Goal: Information Seeking & Learning: Find specific page/section

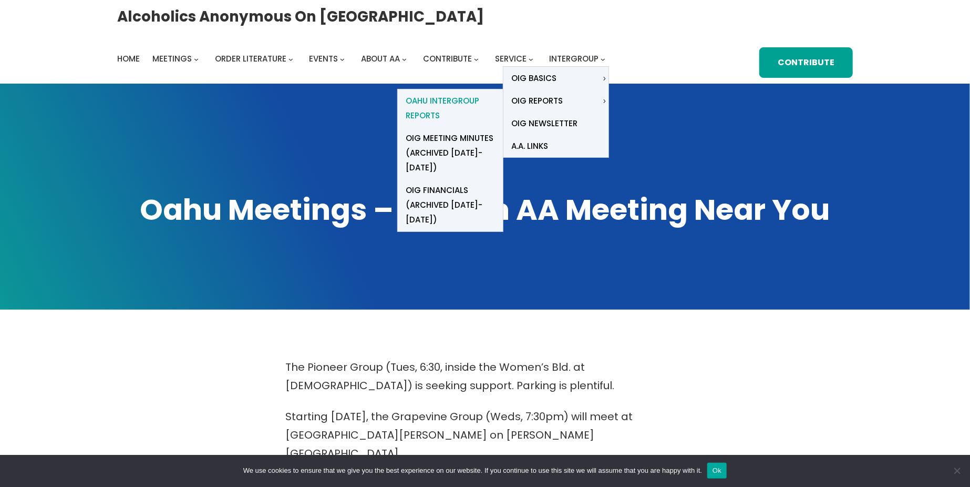
click at [456, 96] on span "Oahu Intergroup Reports" at bounding box center [450, 108] width 89 height 29
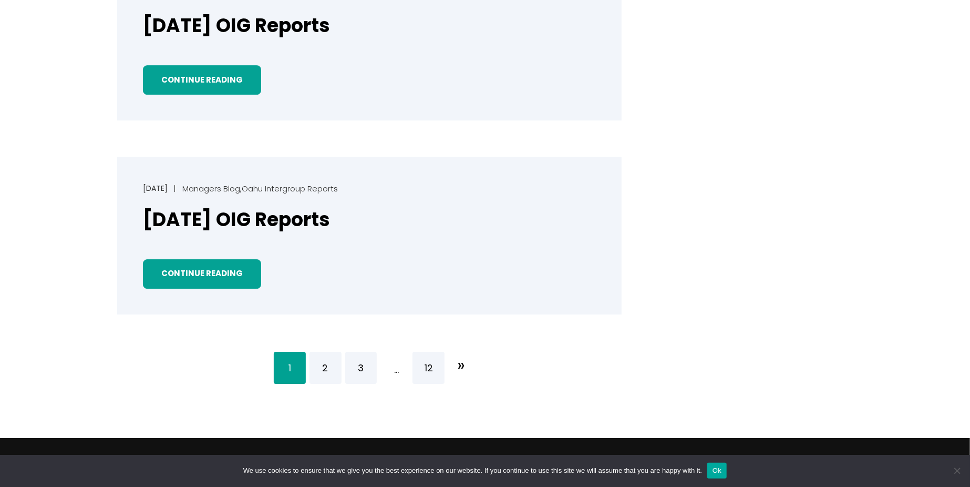
scroll to position [1962, 0]
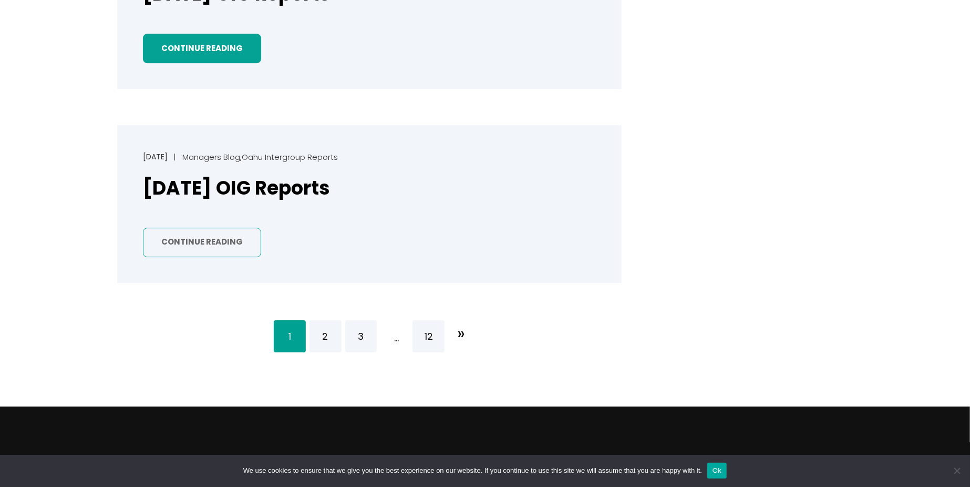
click at [239, 244] on link "Continue Reading" at bounding box center [202, 242] width 118 height 29
click at [239, 243] on link "Continue Reading" at bounding box center [202, 242] width 118 height 29
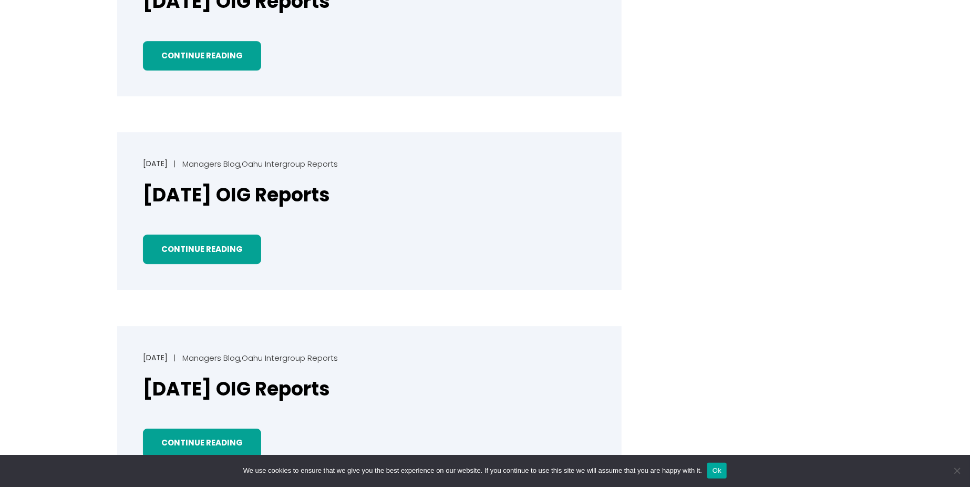
scroll to position [1752, 0]
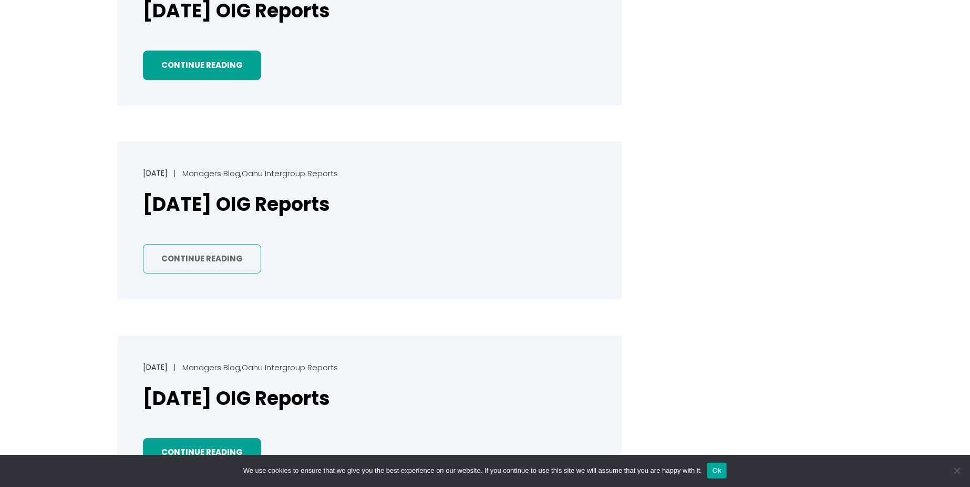
click at [224, 260] on link "Continue Reading" at bounding box center [202, 258] width 118 height 29
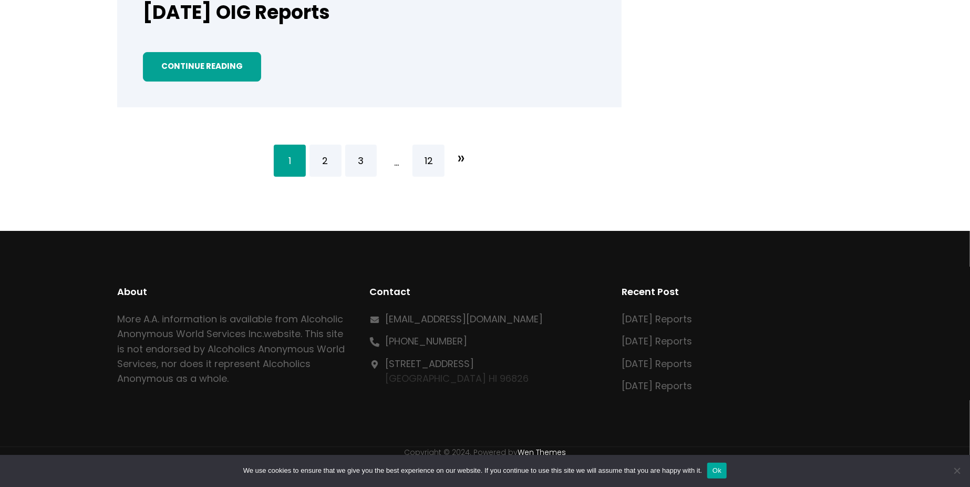
scroll to position [2162, 0]
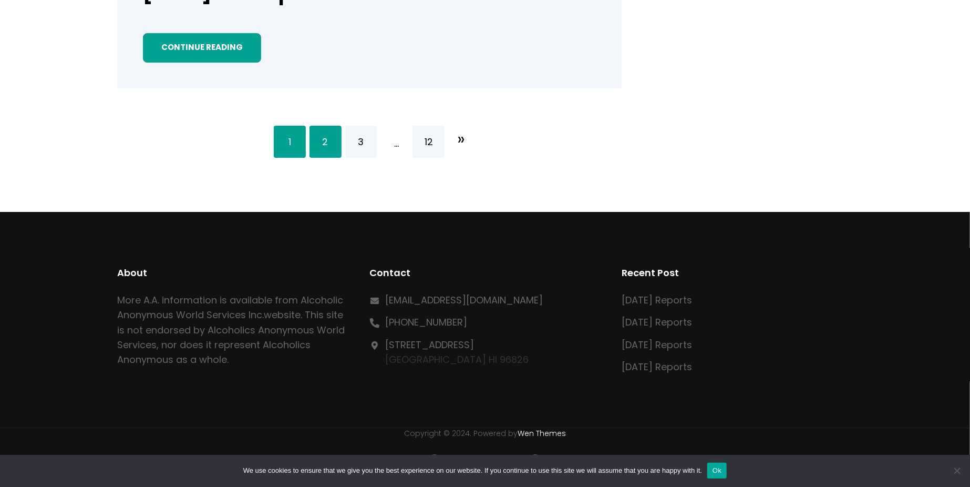
click at [323, 138] on link "2" at bounding box center [326, 142] width 32 height 32
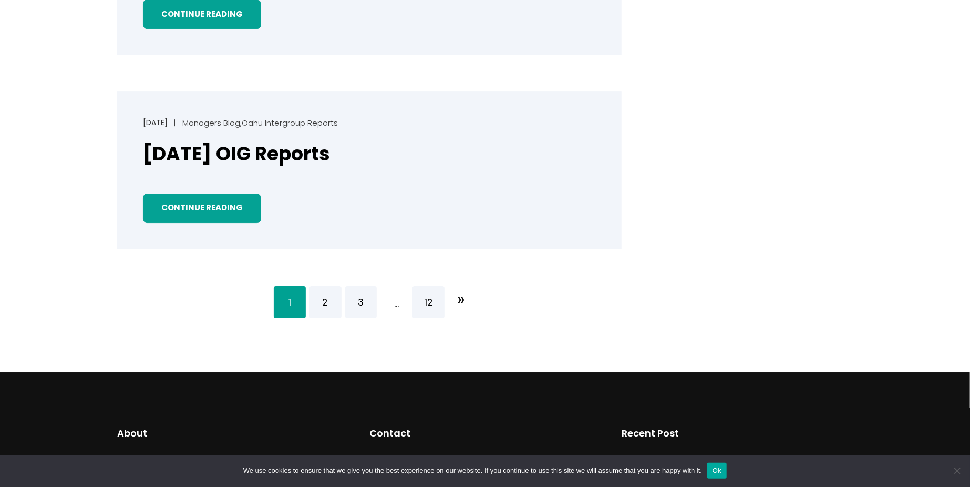
scroll to position [1811, 0]
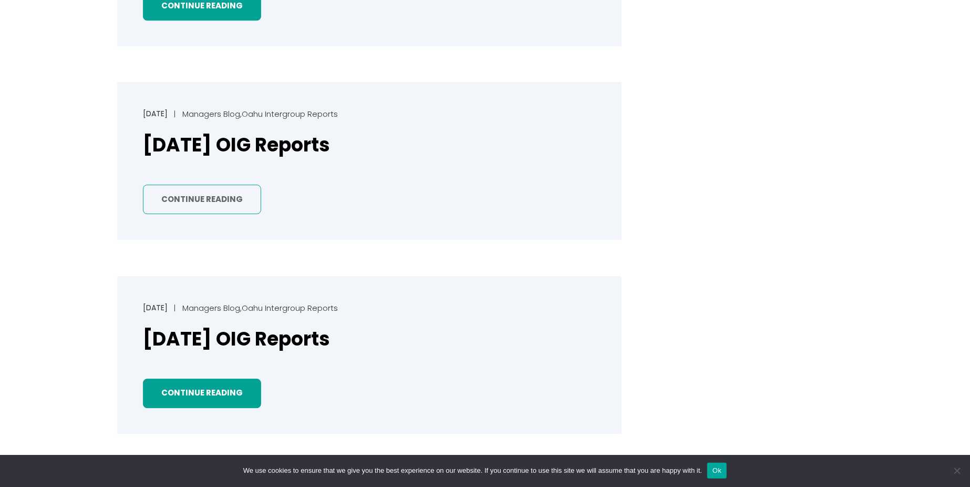
click at [220, 202] on link "Continue Reading" at bounding box center [202, 199] width 118 height 29
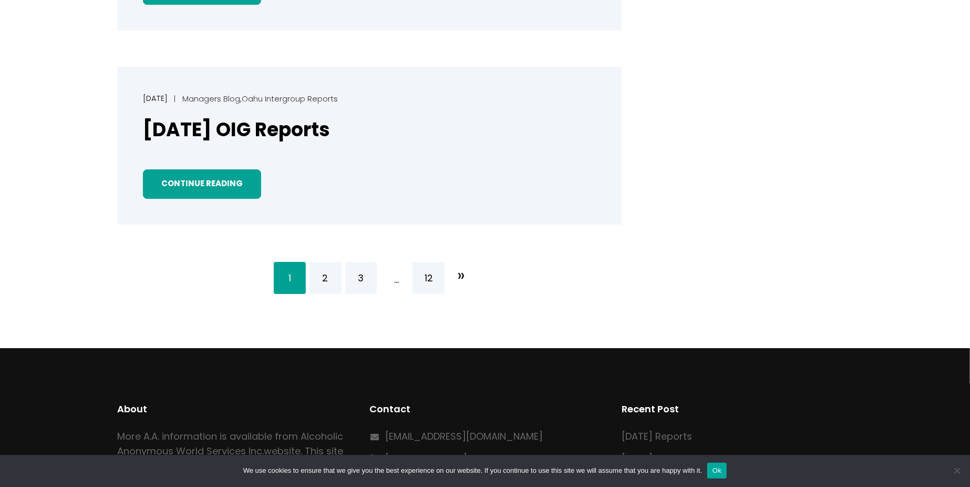
scroll to position [2162, 0]
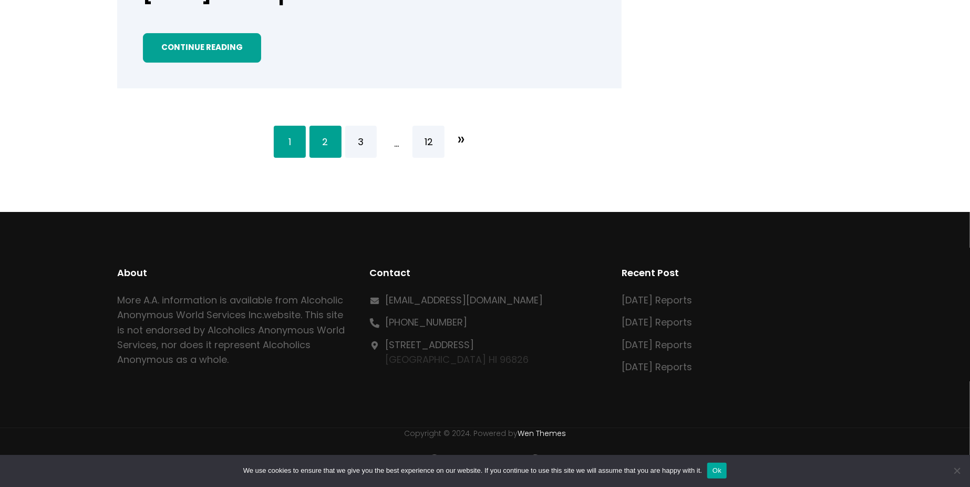
click at [326, 139] on link "2" at bounding box center [326, 142] width 32 height 32
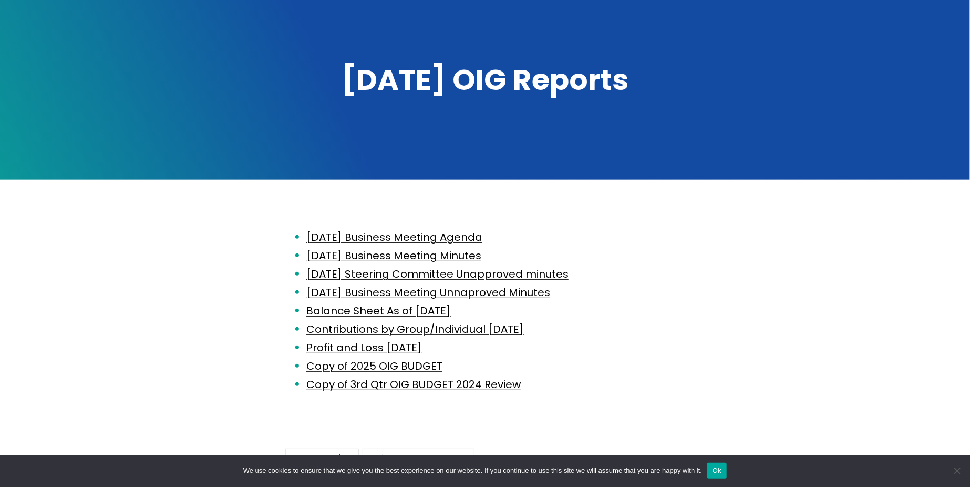
scroll to position [210, 0]
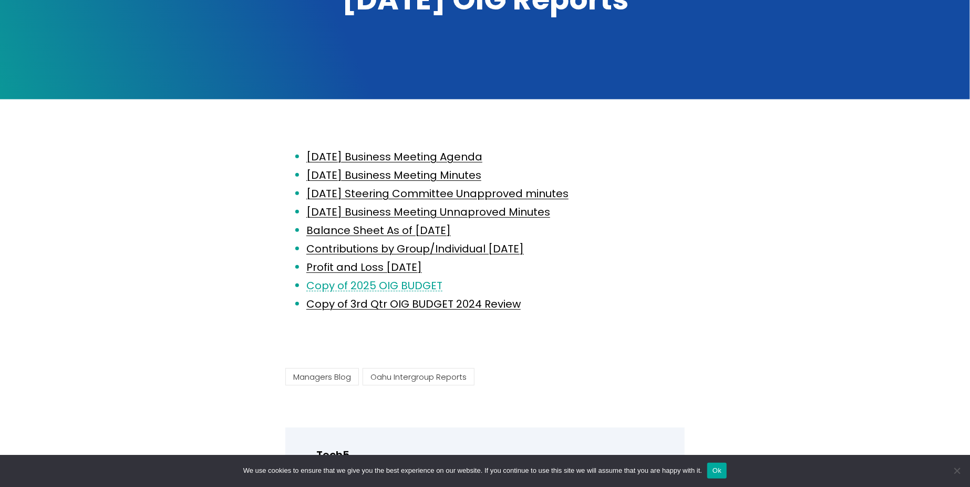
click at [422, 287] on link "Copy of 2025 OIG BUDGET" at bounding box center [374, 285] width 136 height 15
drag, startPoint x: 422, startPoint y: 287, endPoint x: 556, endPoint y: 261, distance: 136.6
click at [556, 261] on li "Profit and Loss September 2024" at bounding box center [495, 267] width 378 height 18
click at [381, 282] on link "Copy of 2025 OIG BUDGET" at bounding box center [374, 285] width 136 height 15
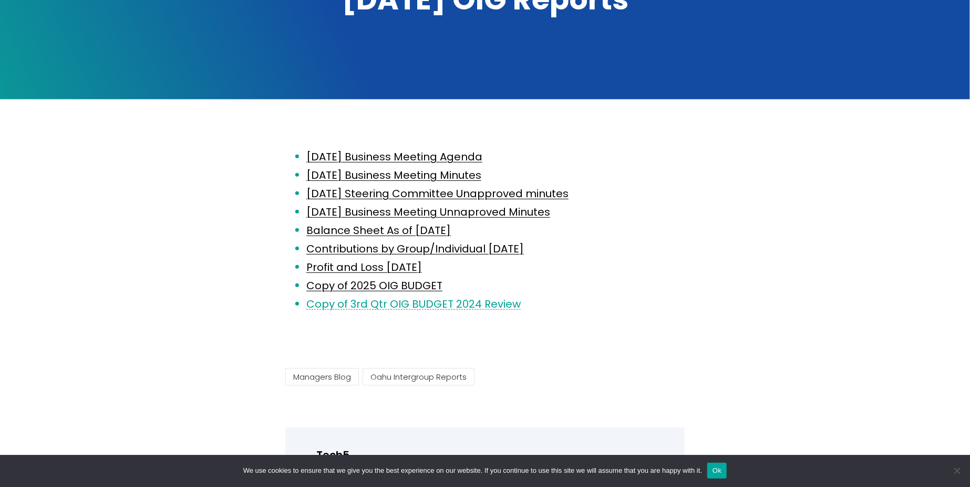
click at [395, 301] on link "Copy of 3rd Qtr OIG BUDGET 2024 Review" at bounding box center [413, 303] width 214 height 15
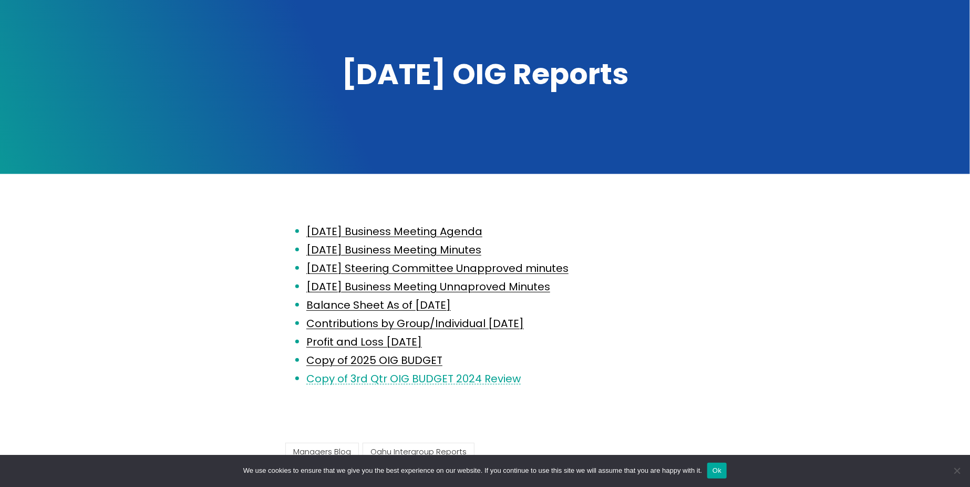
scroll to position [140, 0]
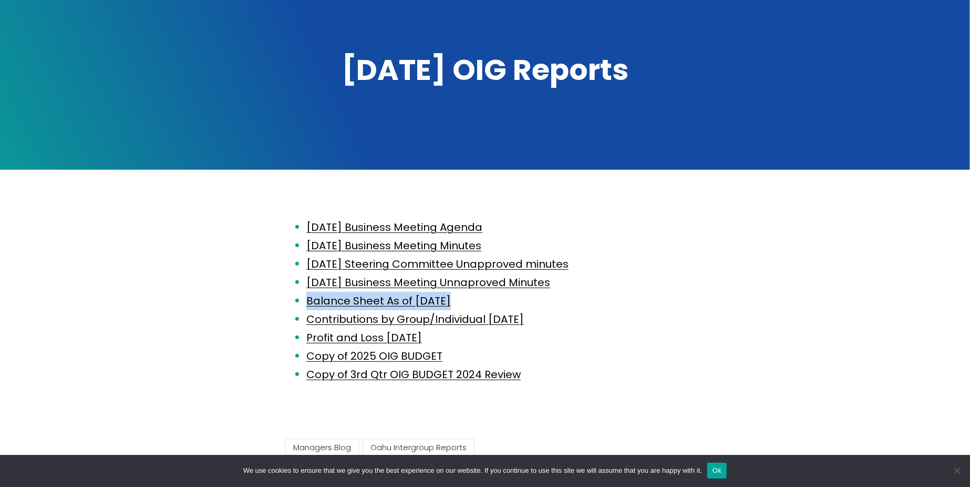
click at [192, 314] on div "October 9 Business Meeting Agenda October 9 Business Meeting Minutes October 3 …" at bounding box center [484, 307] width 873 height 178
click at [40, 132] on span at bounding box center [485, 57] width 970 height 226
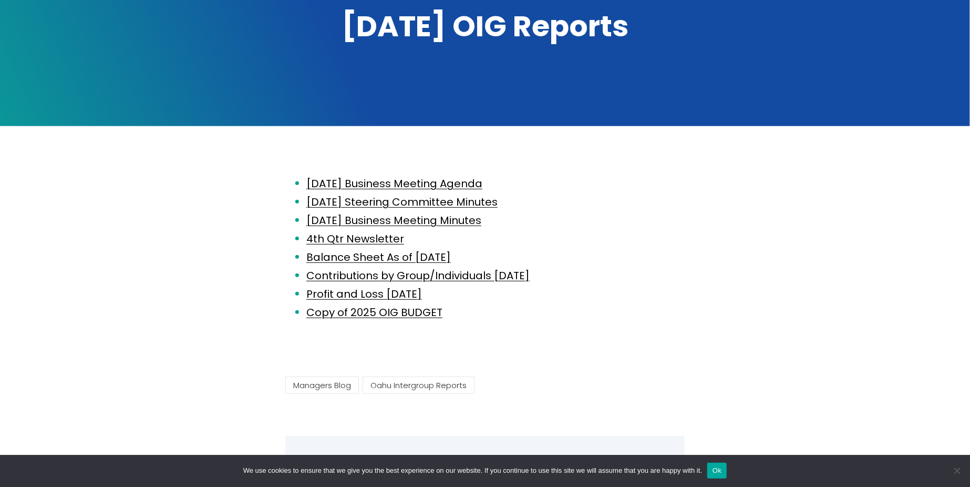
scroll to position [280, 0]
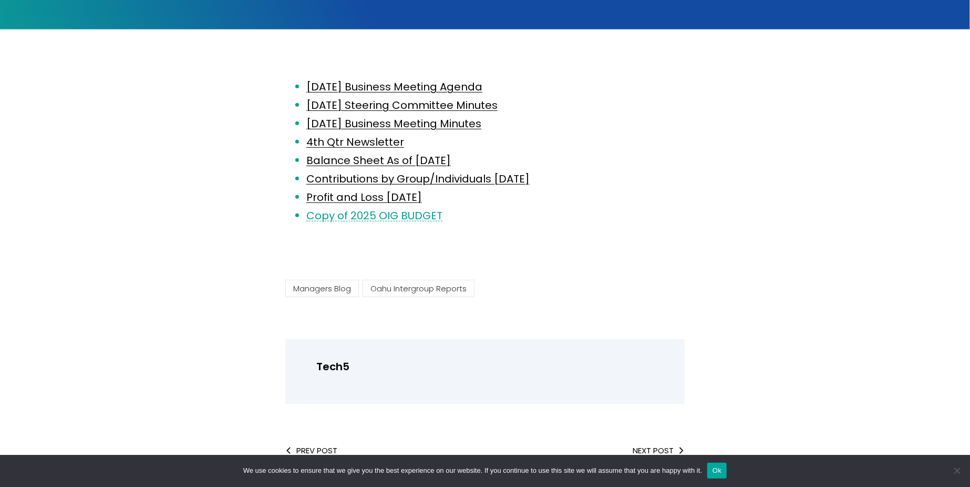
click at [377, 214] on link "Copy of 2025 OIG BUDGET" at bounding box center [374, 215] width 136 height 15
drag, startPoint x: 30, startPoint y: 51, endPoint x: 30, endPoint y: 42, distance: 9.5
click at [30, 43] on div "Alcoholics Anonymous on Oahu Home Meetings Physical Meetings Online Meetings Pr…" at bounding box center [485, 280] width 970 height 1120
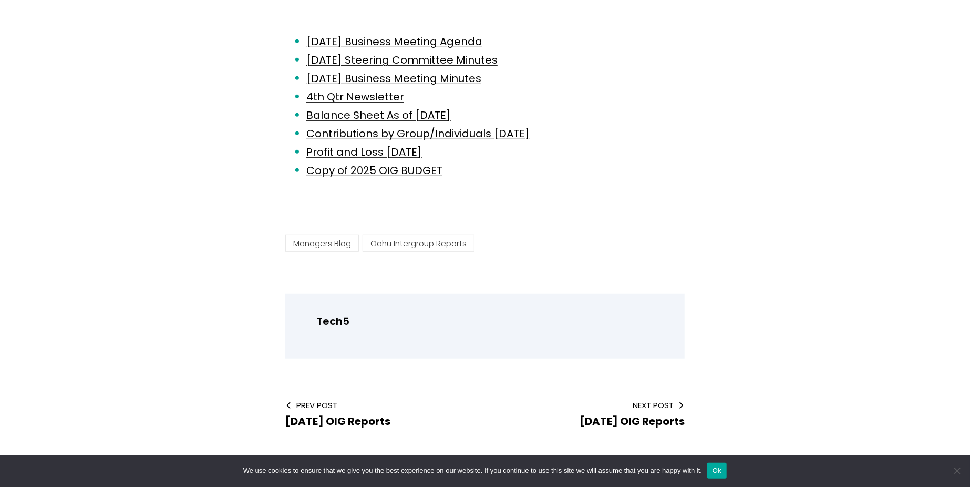
scroll to position [350, 0]
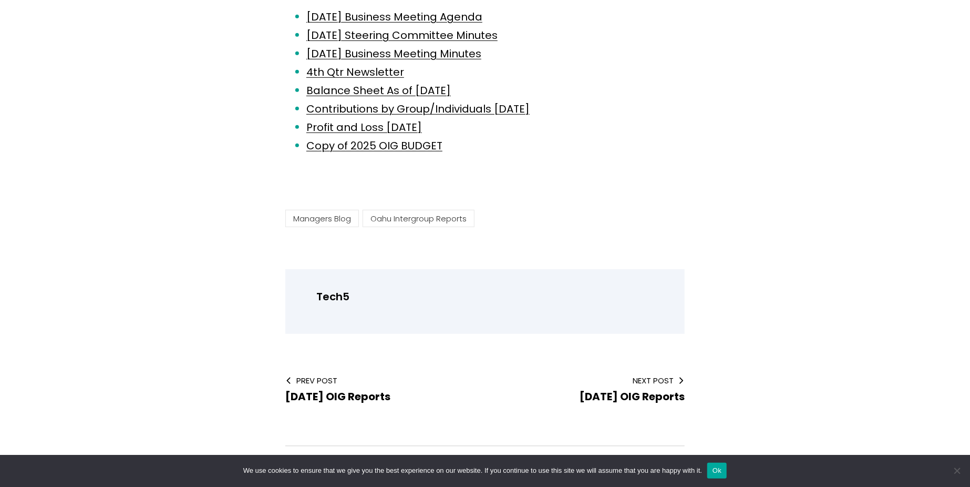
click at [14, 28] on div "Alcoholics Anonymous on [GEOGRAPHIC_DATA] Home Meetings Physical Meetings Onlin…" at bounding box center [485, 210] width 970 height 1120
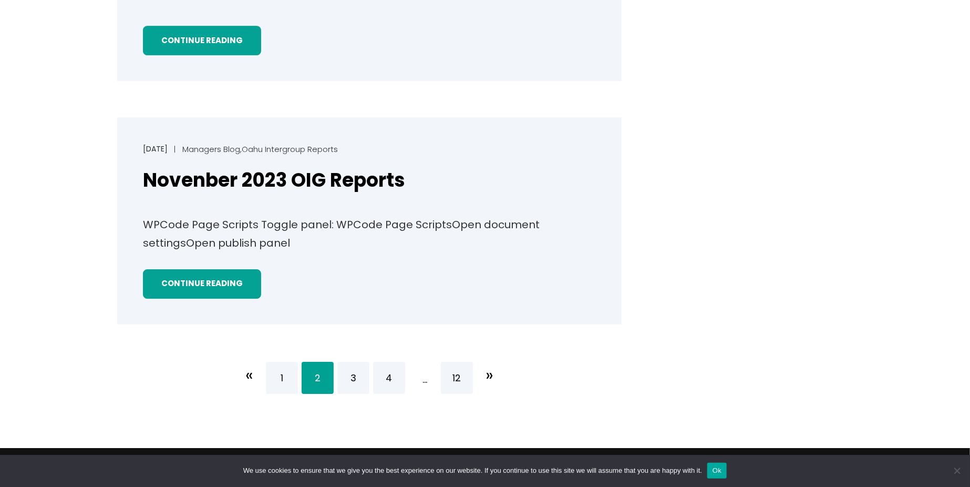
scroll to position [1892, 0]
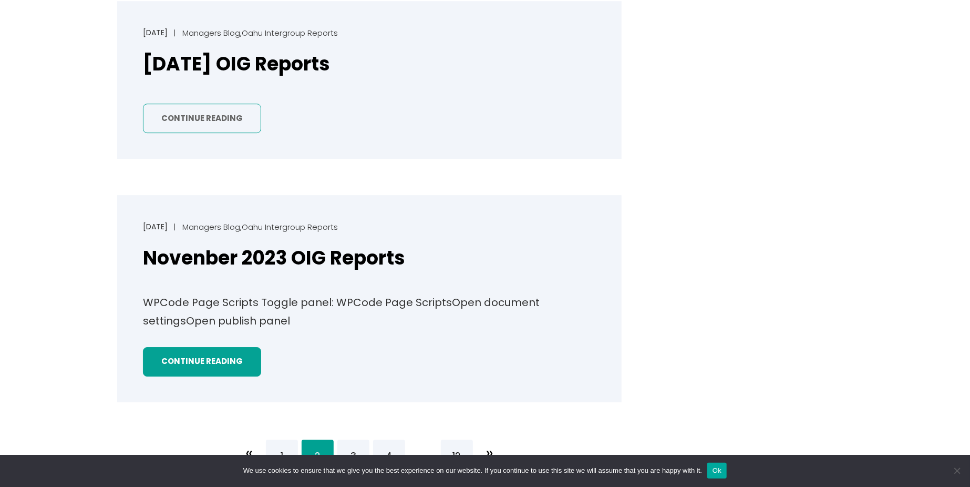
click at [239, 121] on link "Continue Reading" at bounding box center [202, 118] width 118 height 29
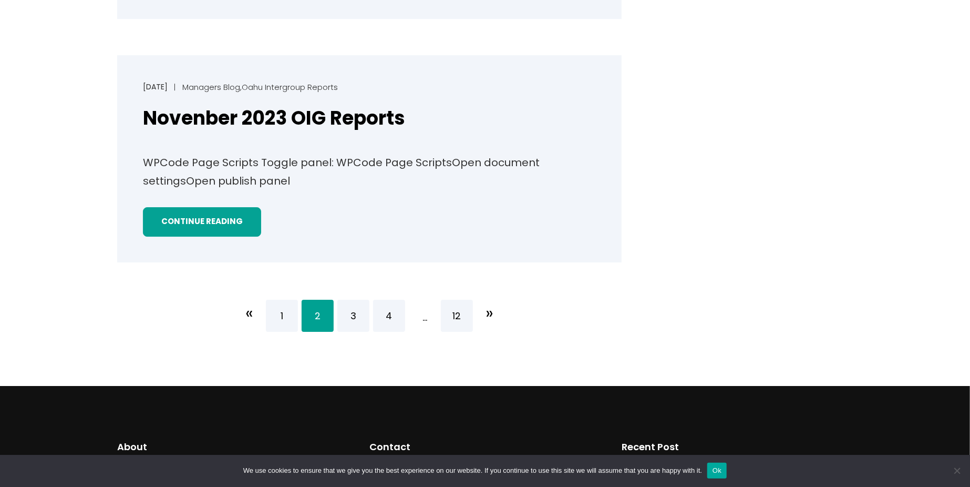
scroll to position [2103, 0]
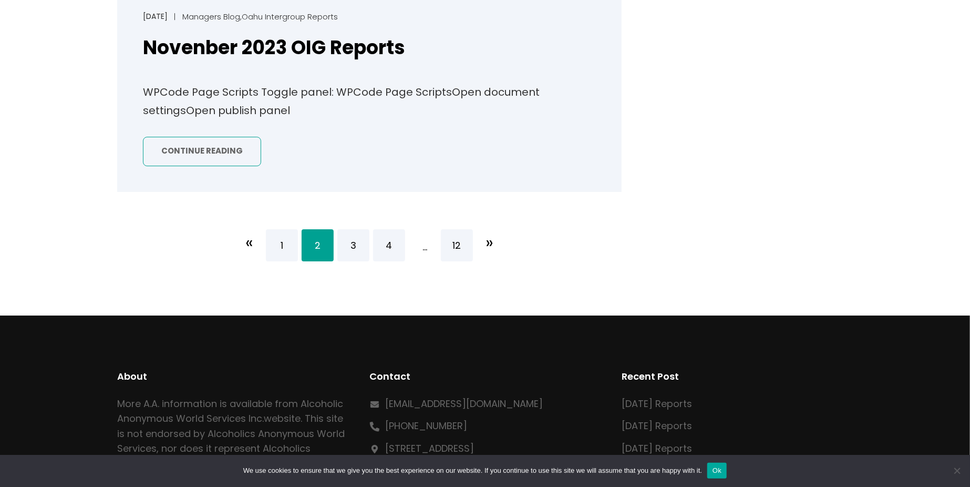
click at [208, 154] on link "Continue Reading" at bounding box center [202, 151] width 118 height 29
click at [210, 154] on link "Continue Reading" at bounding box center [202, 151] width 118 height 29
click at [357, 247] on link "3" at bounding box center [353, 245] width 32 height 32
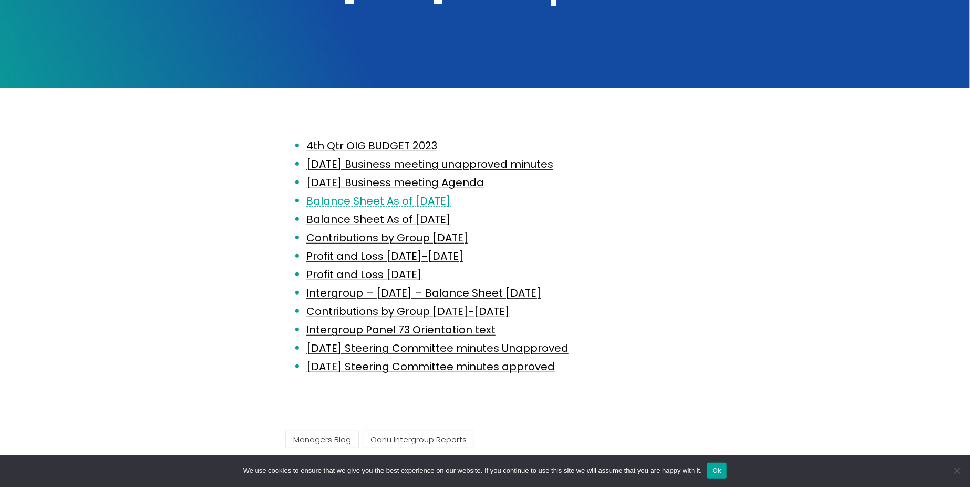
scroll to position [350, 0]
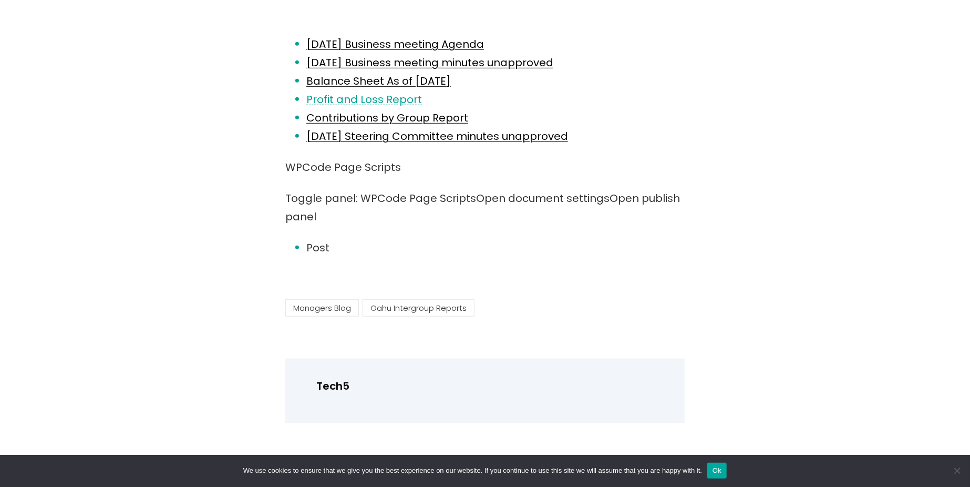
scroll to position [280, 0]
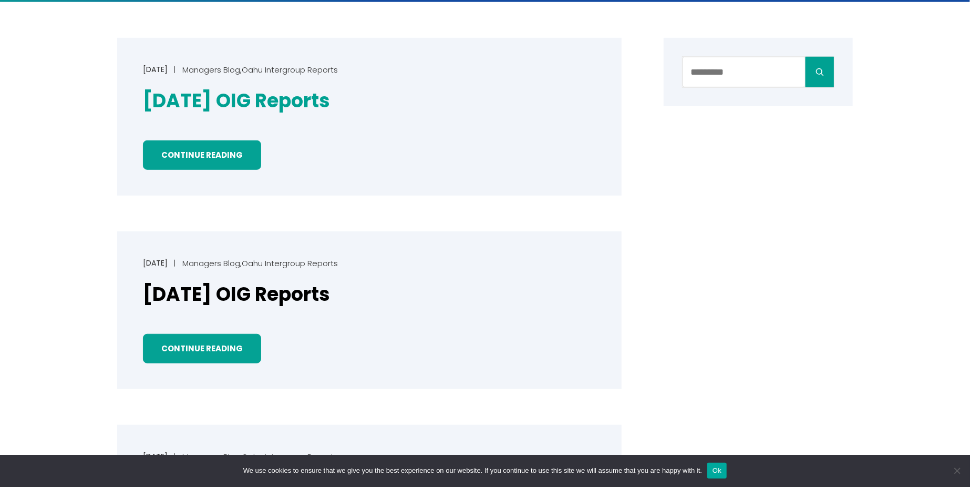
scroll to position [350, 0]
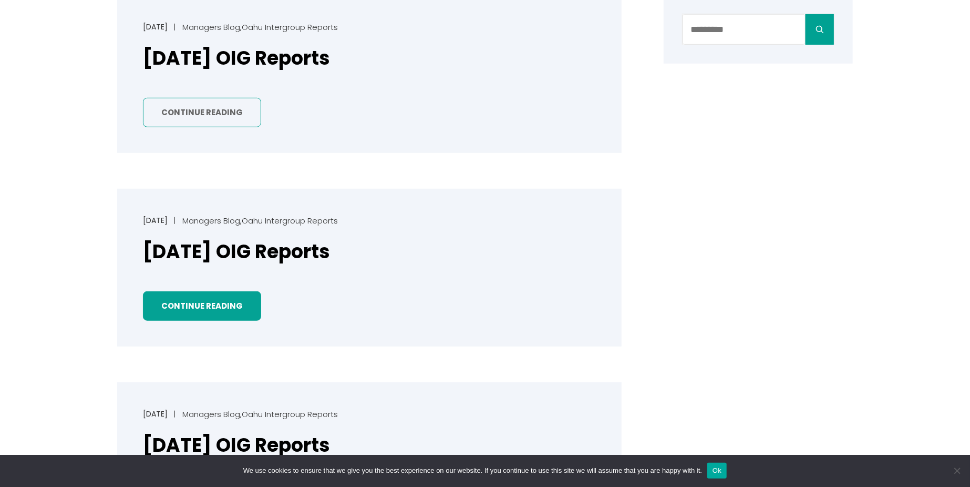
click at [229, 111] on link "Continue Reading" at bounding box center [202, 112] width 118 height 29
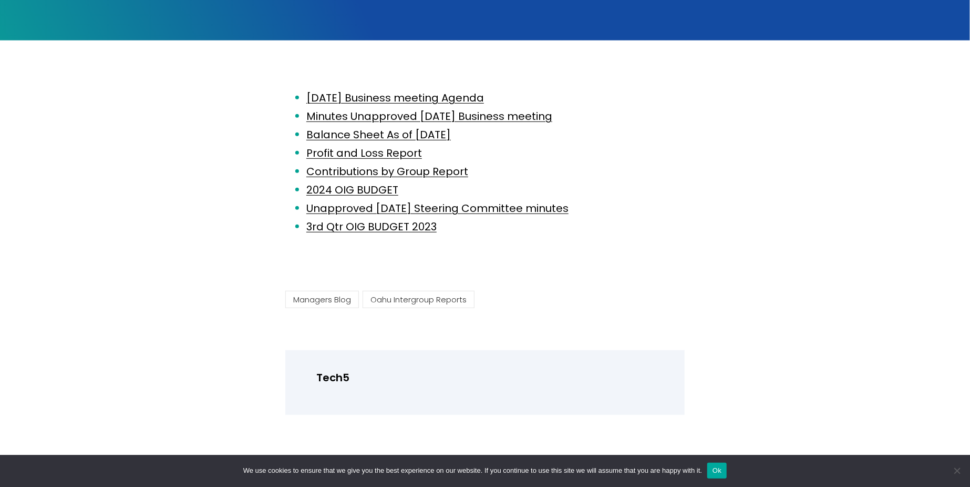
scroll to position [280, 0]
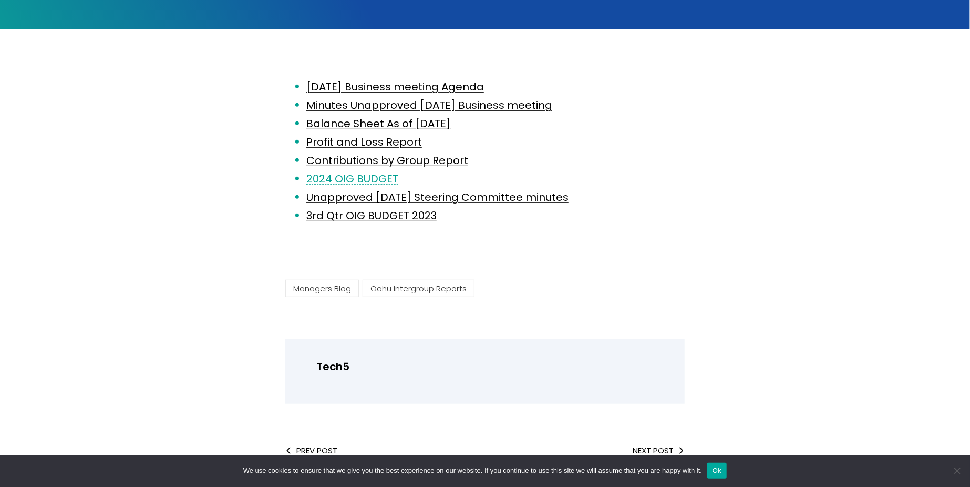
click at [360, 176] on link "2024 OIG BUDGET" at bounding box center [352, 178] width 92 height 15
drag, startPoint x: 23, startPoint y: 120, endPoint x: 63, endPoint y: 125, distance: 39.7
click at [24, 121] on div "Alcoholics Anonymous on Oahu Home Meetings Physical Meetings Online Meetings Pr…" at bounding box center [485, 280] width 970 height 1120
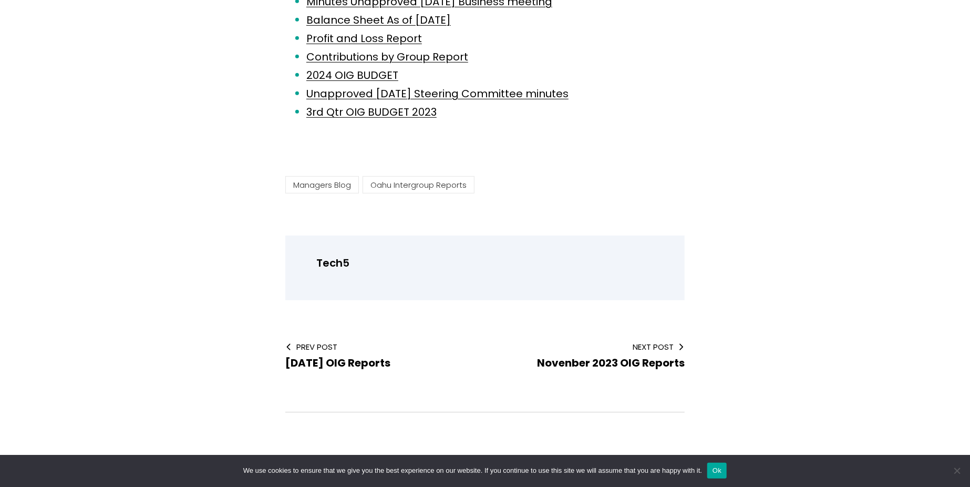
scroll to position [350, 0]
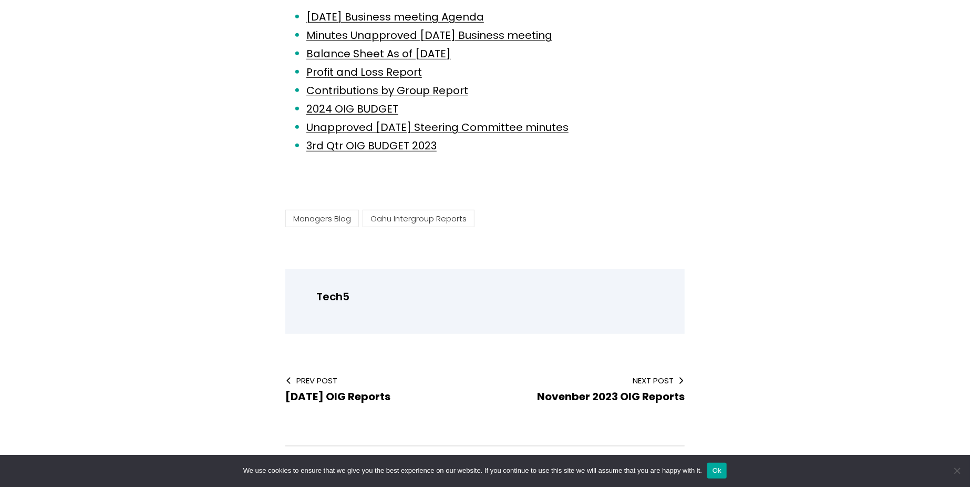
click at [30, 25] on div "Alcoholics Anonymous on Oahu Home Meetings Physical Meetings Online Meetings Pr…" at bounding box center [485, 210] width 970 height 1120
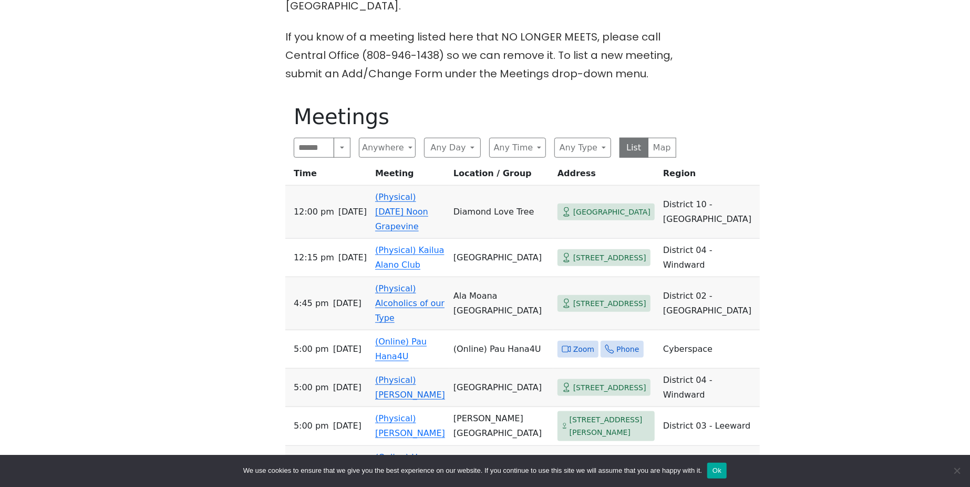
scroll to position [560, 0]
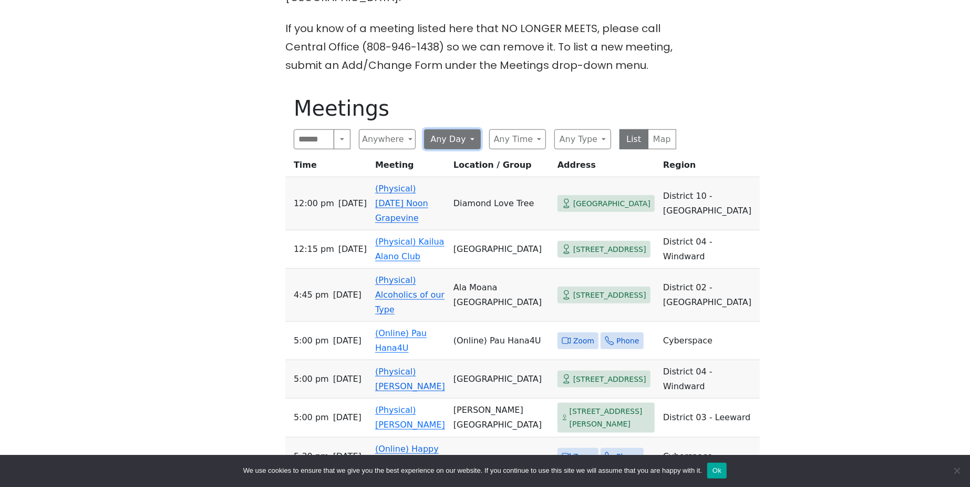
click at [466, 129] on button "Any Day" at bounding box center [452, 139] width 57 height 20
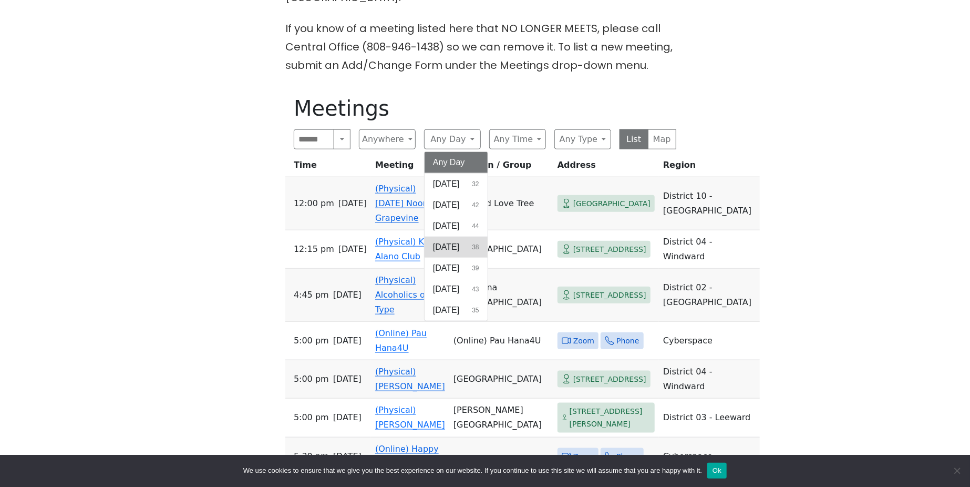
click at [459, 241] on span "[DATE]" at bounding box center [446, 247] width 26 height 13
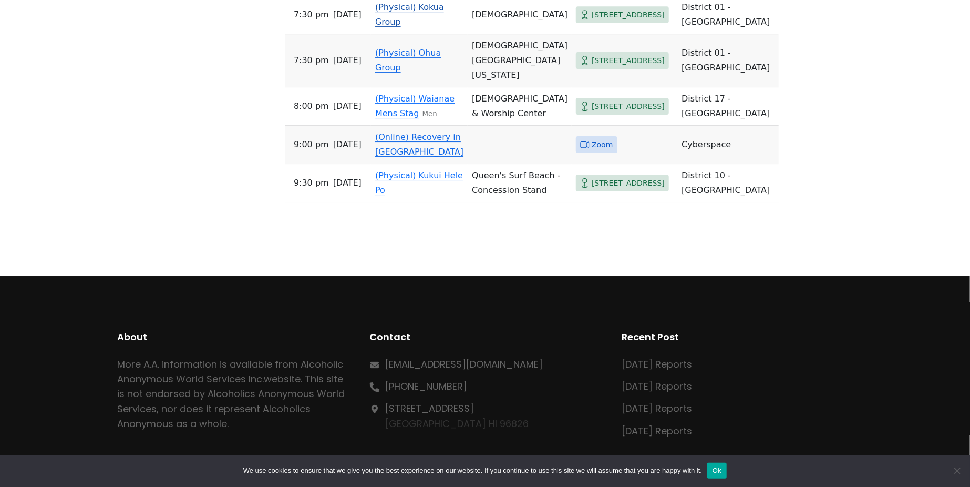
scroll to position [2173, 0]
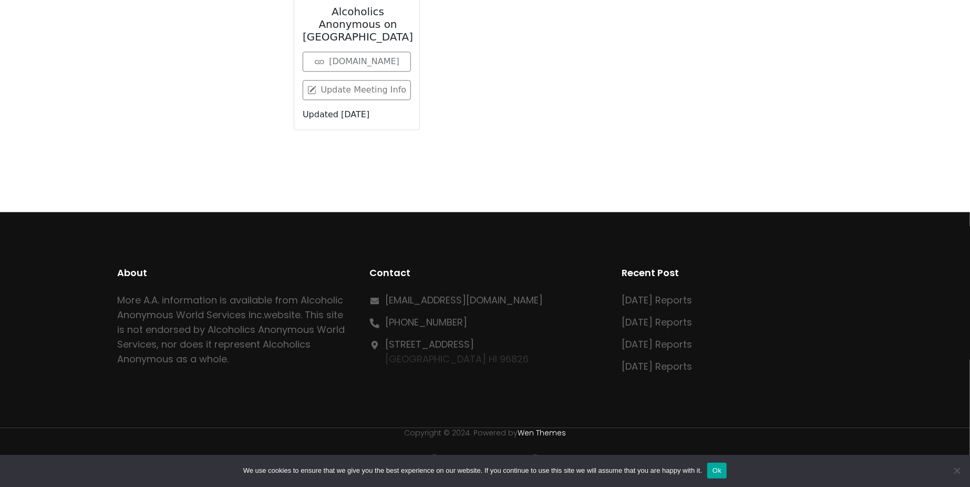
scroll to position [611, 0]
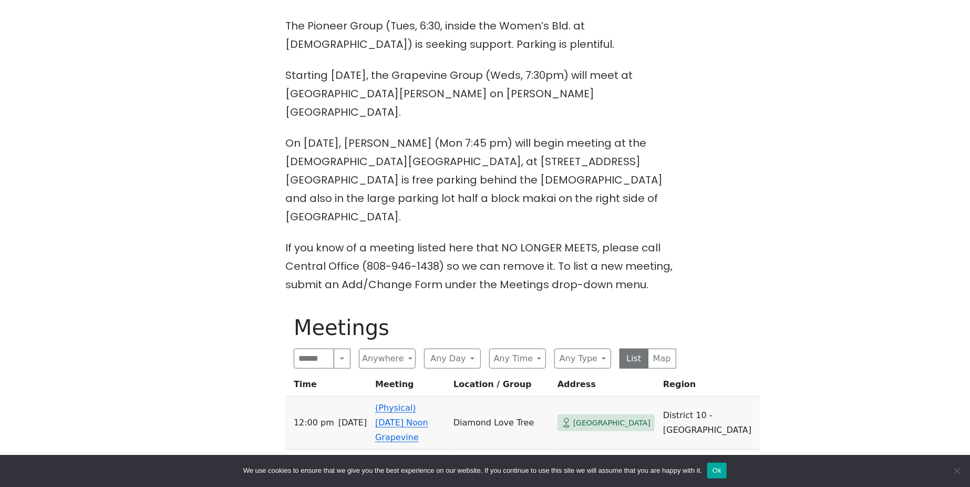
scroll to position [490, 0]
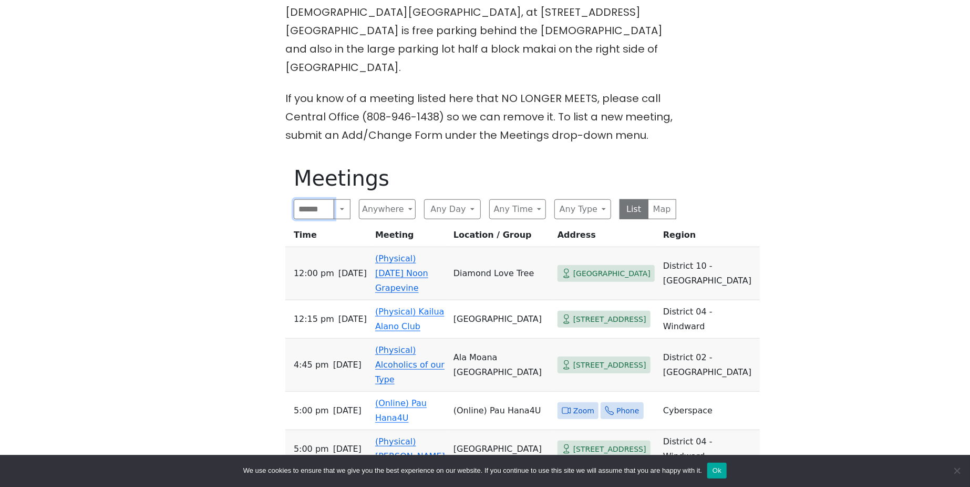
click at [303, 199] on input "Search" at bounding box center [314, 209] width 40 height 20
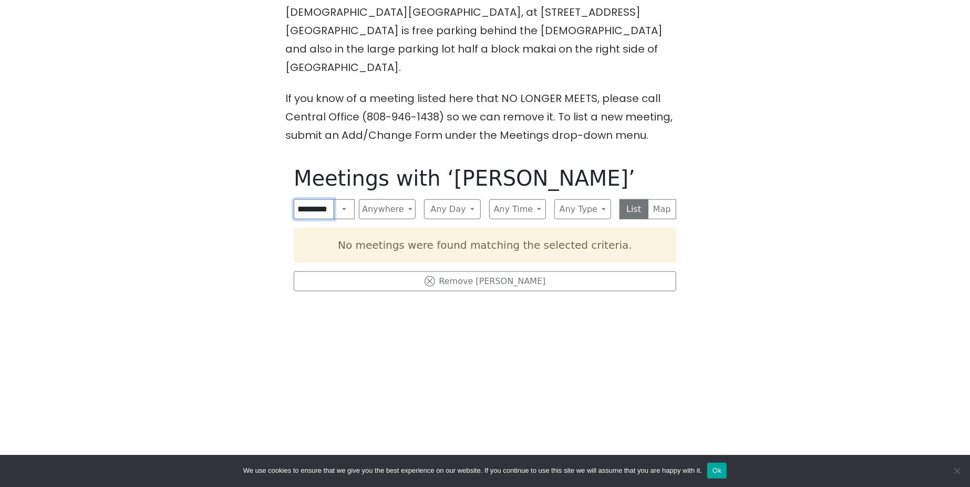
scroll to position [0, 21]
click at [766, 125] on div "**********" at bounding box center [484, 262] width 873 height 789
click at [322, 199] on input "*********" at bounding box center [314, 209] width 40 height 20
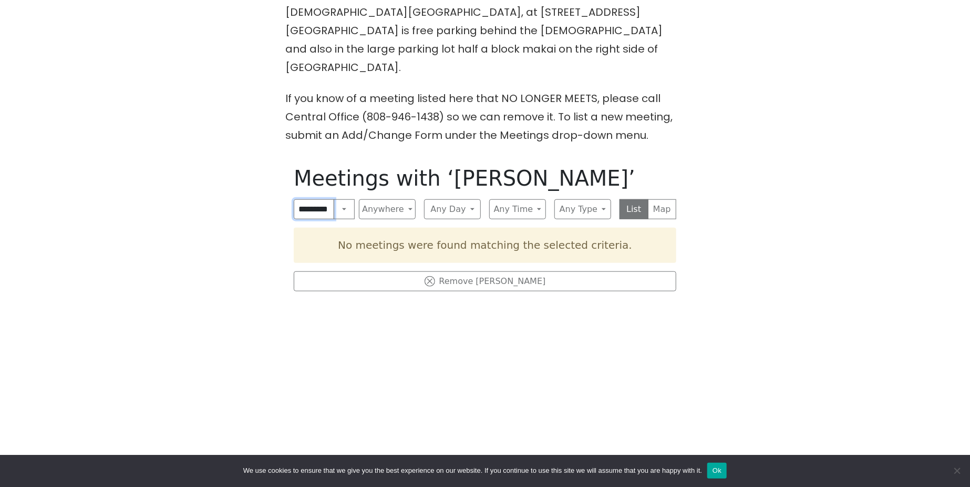
type input "**"
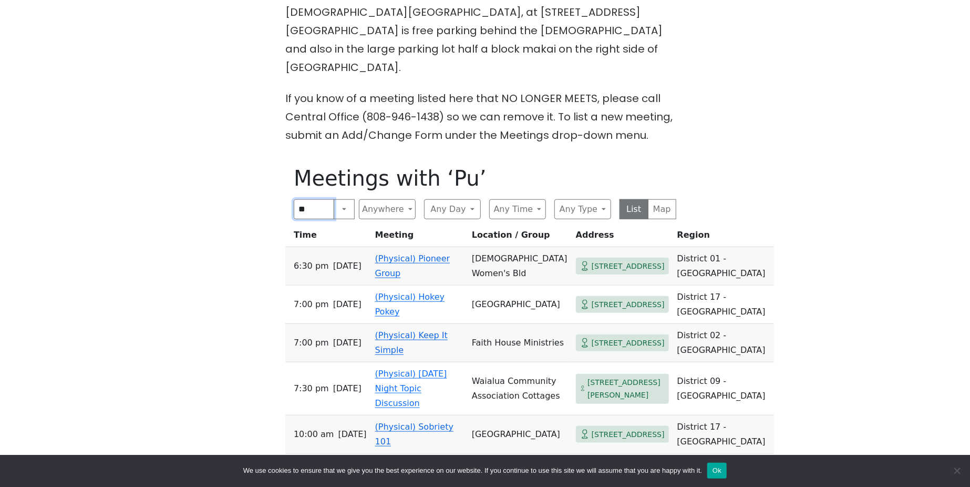
drag, startPoint x: 318, startPoint y: 173, endPoint x: 274, endPoint y: 157, distance: 46.6
click at [272, 161] on div "The Pioneer Group (Tues, 6:30, inside the Women’s Bld. at [DEMOGRAPHIC_DATA]) i…" at bounding box center [484, 285] width 873 height 835
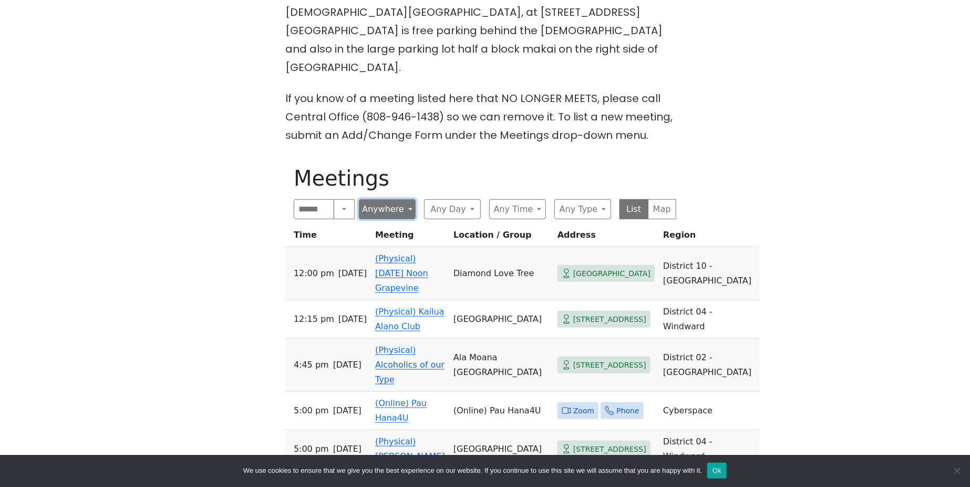
click at [400, 199] on button "Anywhere" at bounding box center [387, 209] width 57 height 20
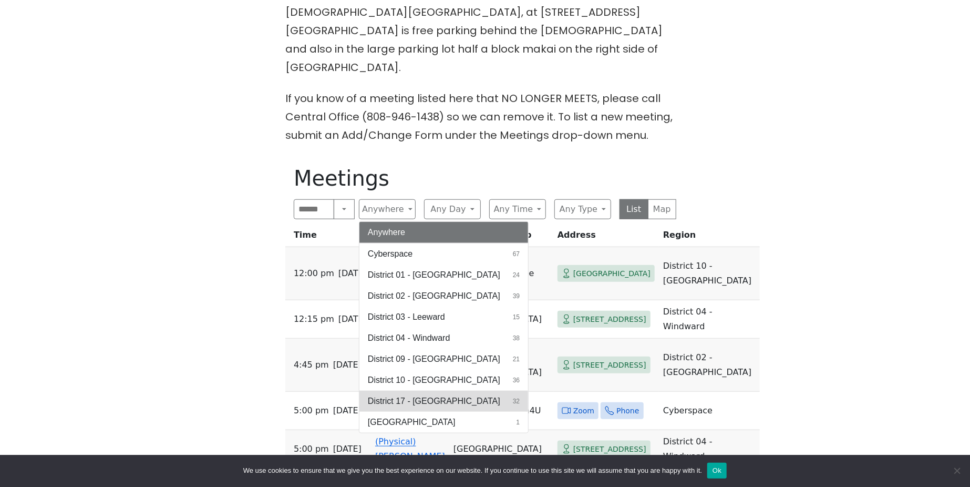
click at [431, 395] on span "District 17 - [GEOGRAPHIC_DATA]" at bounding box center [434, 401] width 132 height 13
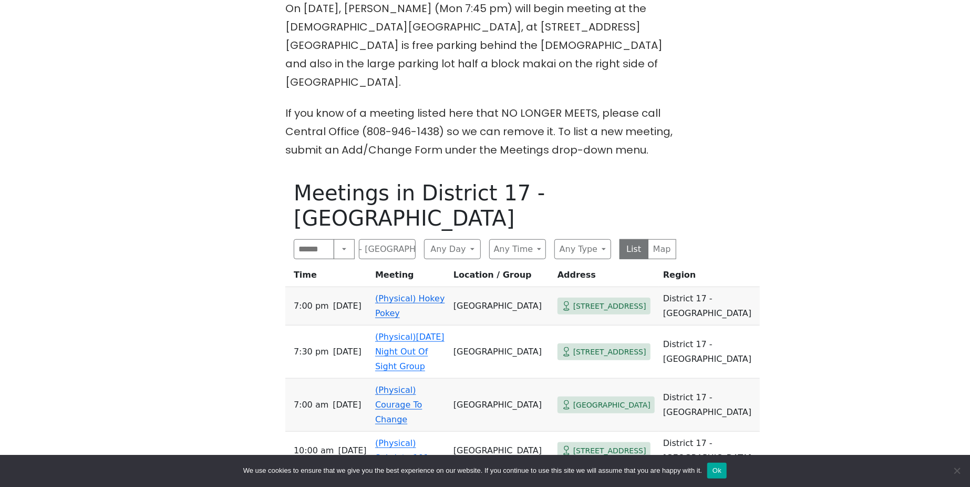
scroll to position [490, 0]
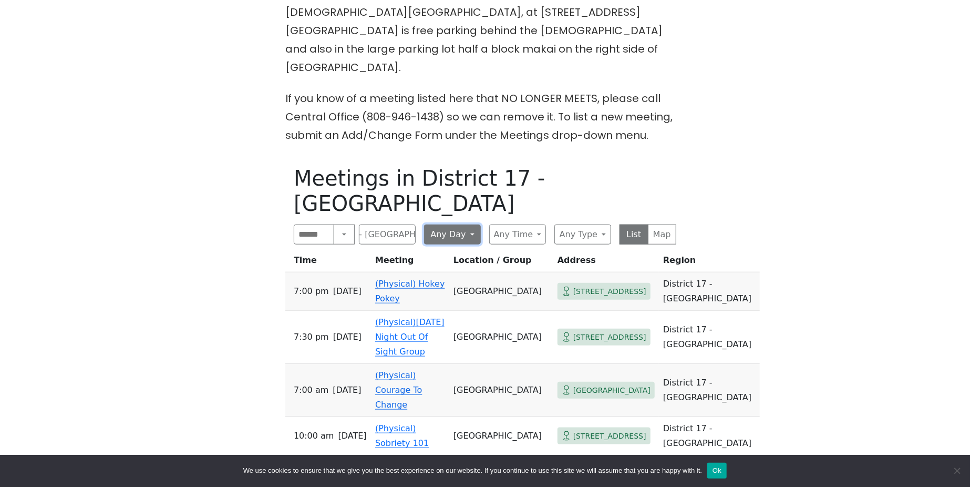
click at [474, 224] on button "Any Day" at bounding box center [452, 234] width 57 height 20
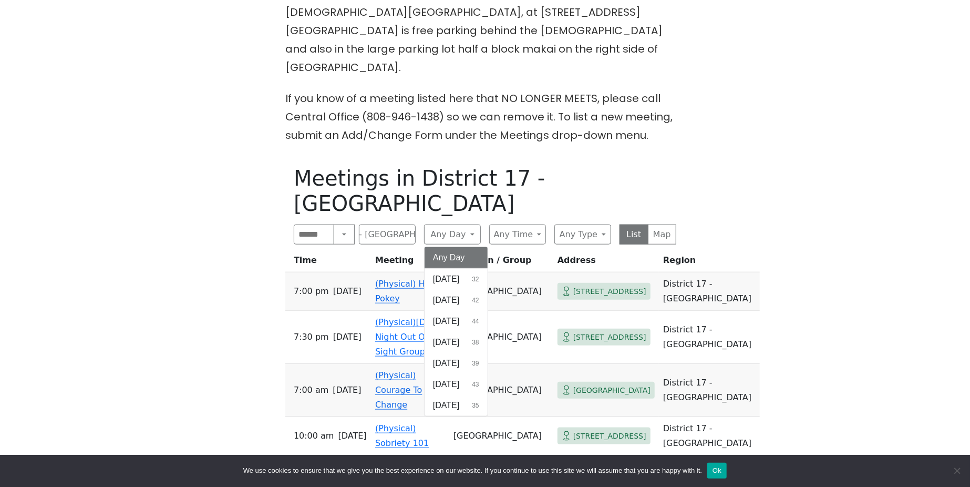
click at [459, 357] on span "[DATE]" at bounding box center [446, 363] width 26 height 13
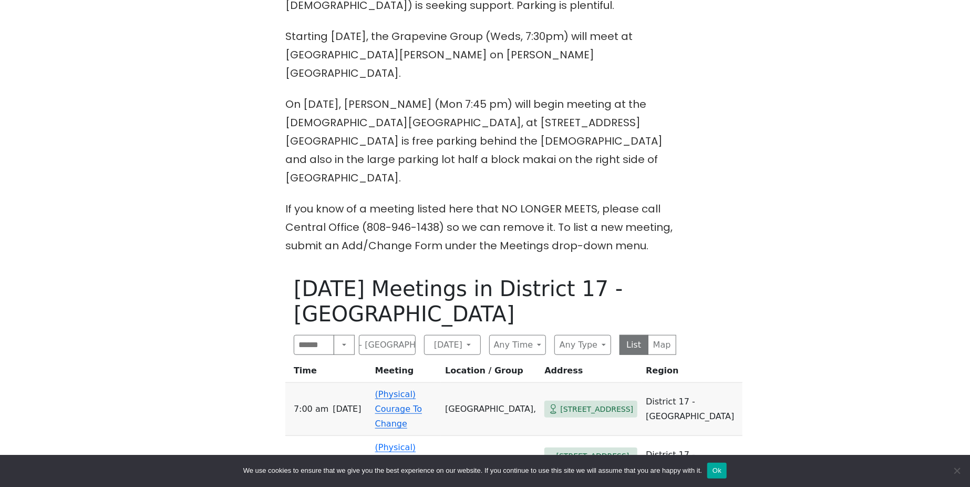
scroll to position [421, 0]
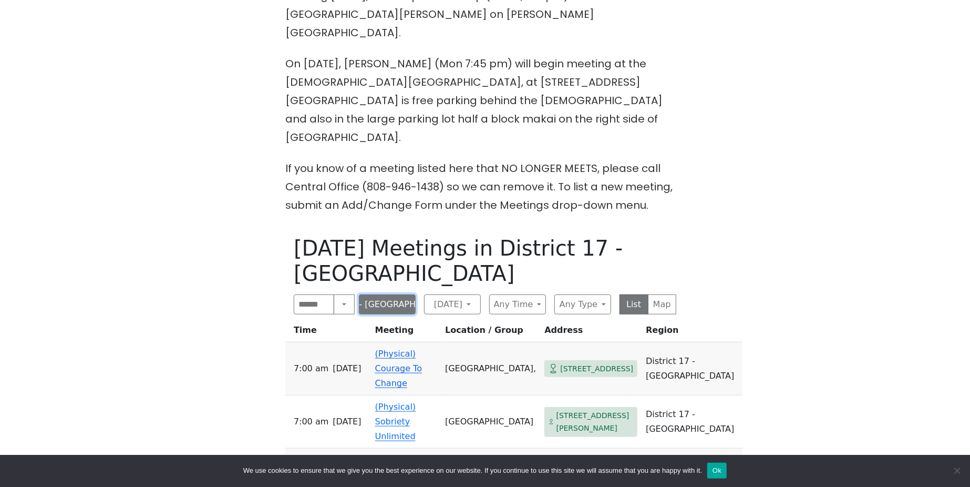
click at [404, 294] on button "District 17 - [GEOGRAPHIC_DATA]" at bounding box center [387, 304] width 57 height 20
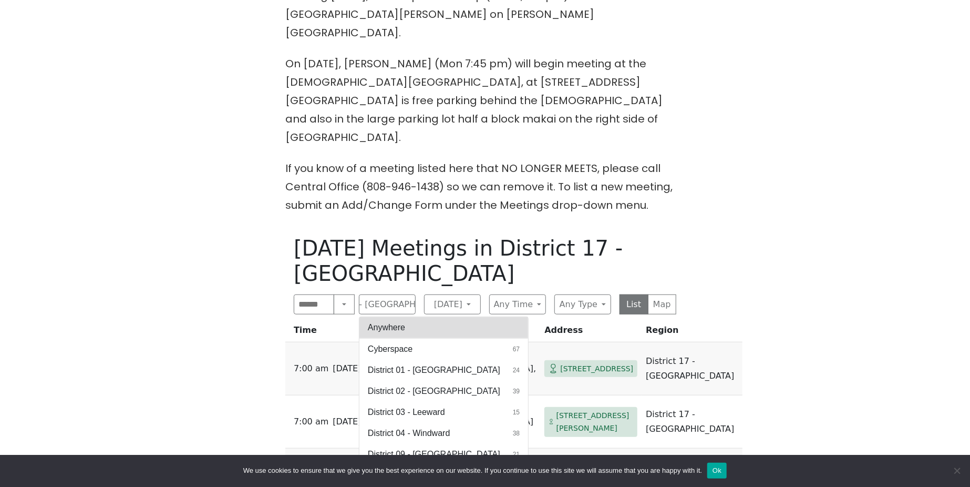
click at [398, 317] on button "Anywhere" at bounding box center [444, 327] width 169 height 21
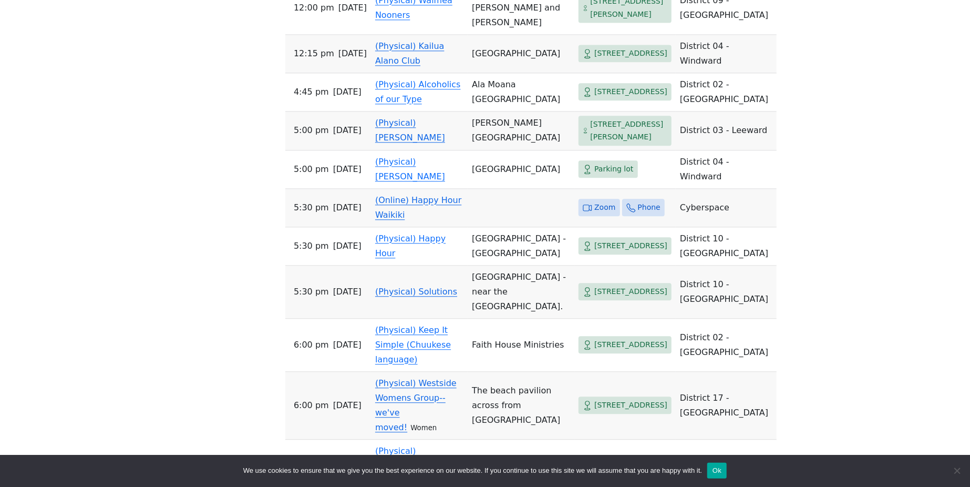
scroll to position [1542, 0]
